Goal: Find specific page/section: Find specific page/section

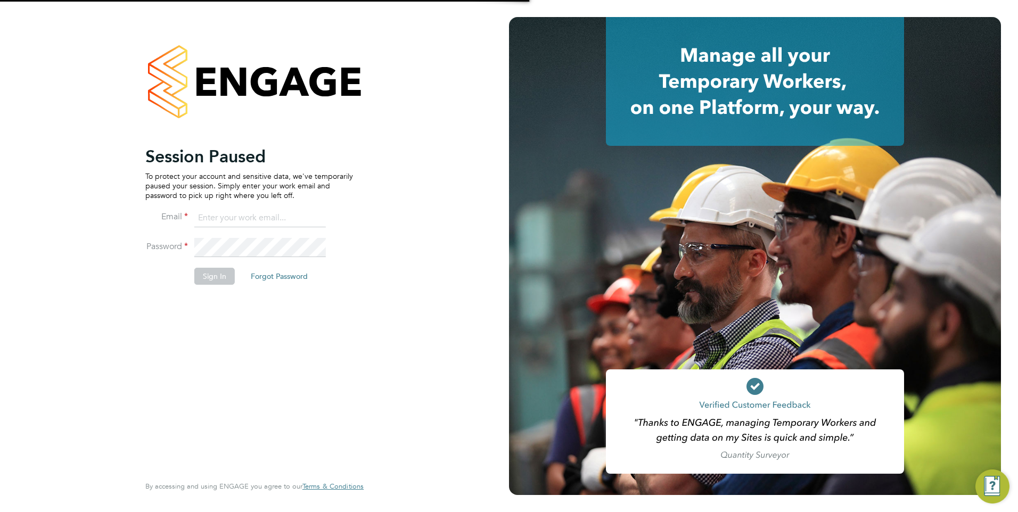
type input "[PERSON_NAME][EMAIL_ADDRESS][PERSON_NAME][DOMAIN_NAME]"
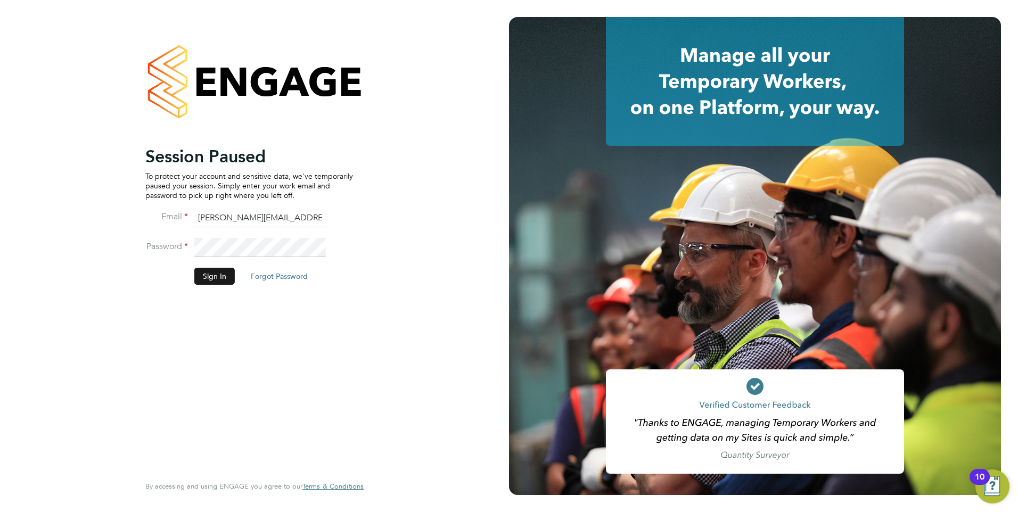
click at [197, 280] on button "Sign In" at bounding box center [214, 276] width 40 height 17
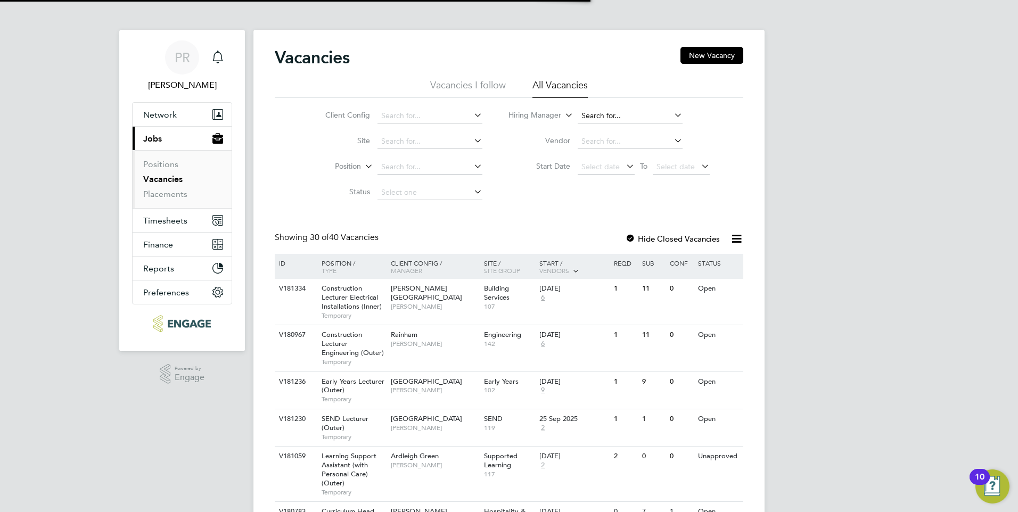
click at [614, 117] on input at bounding box center [630, 116] width 105 height 15
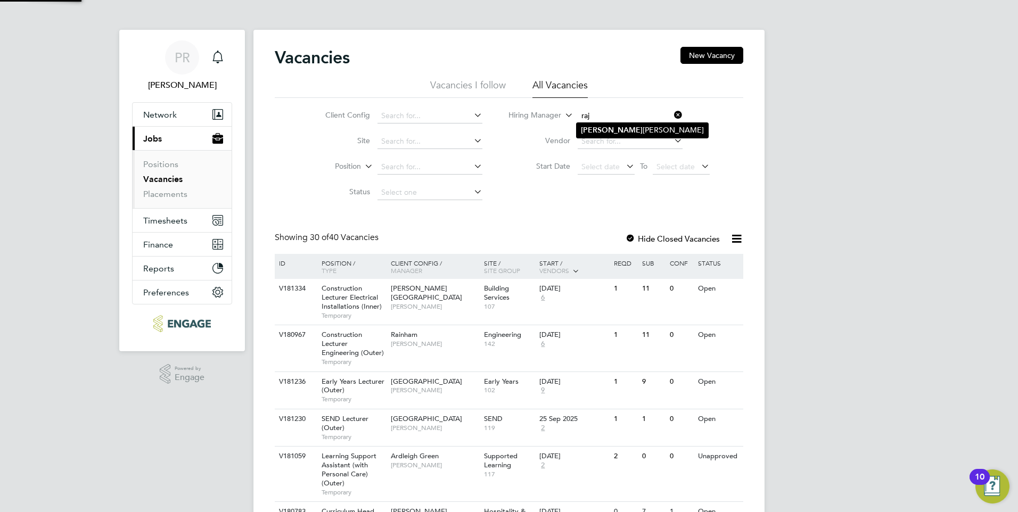
click at [612, 133] on li "[PERSON_NAME]" at bounding box center [643, 130] width 132 height 14
type input "[PERSON_NAME]"
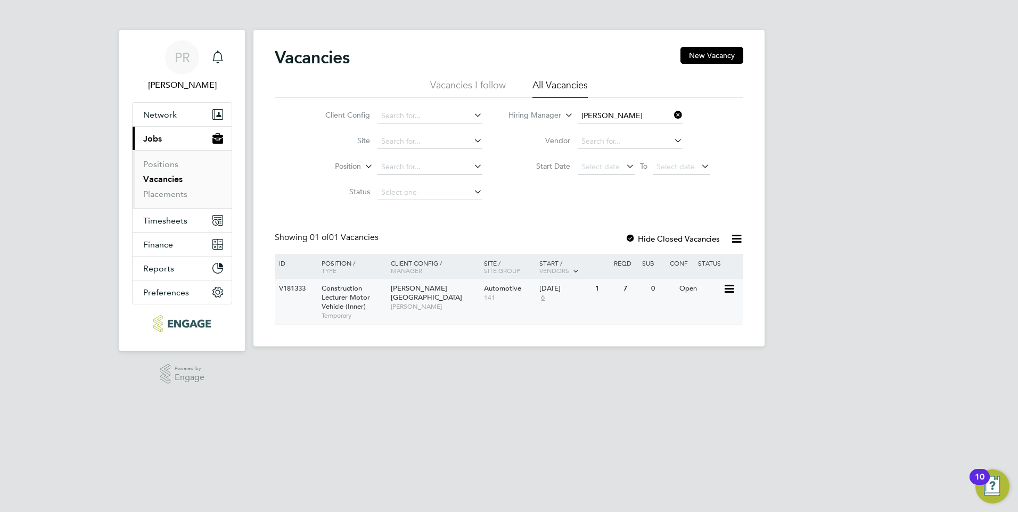
click at [516, 308] on div "V181333 Construction Lecturer Motor Vehicle (Inner) Temporary Hackney Campus Ra…" at bounding box center [509, 302] width 469 height 46
